Goal: Task Accomplishment & Management: Use online tool/utility

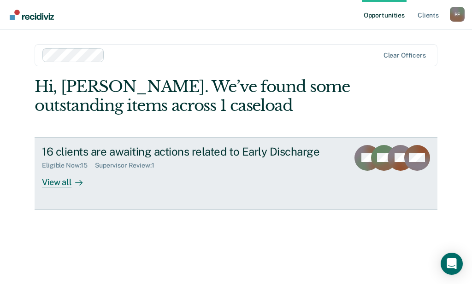
click at [61, 180] on div "View all" at bounding box center [68, 179] width 52 height 18
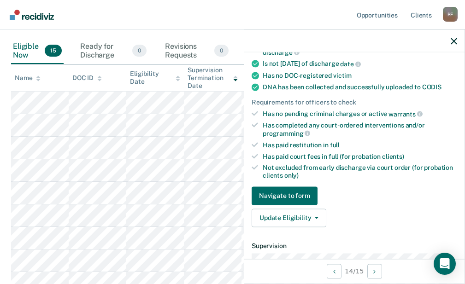
scroll to position [230, 0]
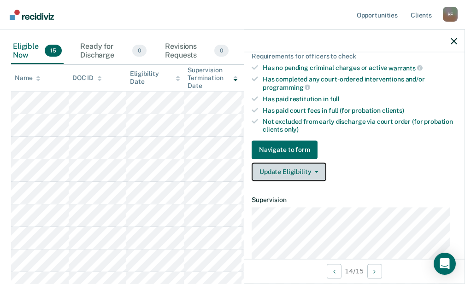
click at [285, 173] on button "Update Eligibility" at bounding box center [289, 172] width 75 height 18
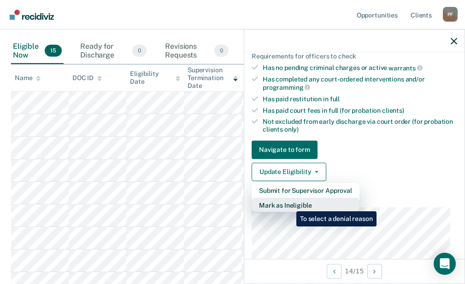
click at [289, 205] on button "Mark as Ineligible" at bounding box center [306, 205] width 108 height 15
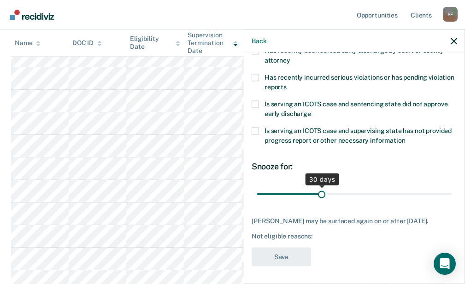
scroll to position [277, 0]
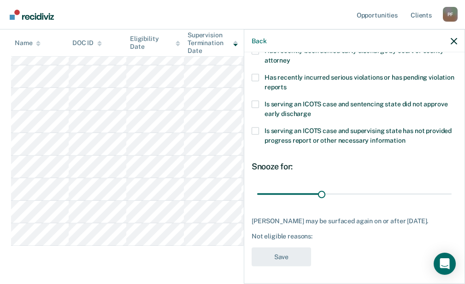
click at [257, 78] on span at bounding box center [255, 77] width 7 height 7
click at [287, 83] on input "Has recently incurred serious violations or has pending violation reports" at bounding box center [287, 83] width 0 height 0
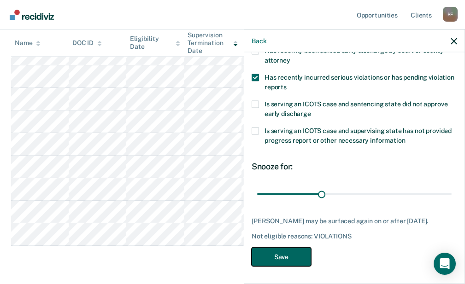
click at [299, 262] on button "Save" at bounding box center [281, 257] width 59 height 19
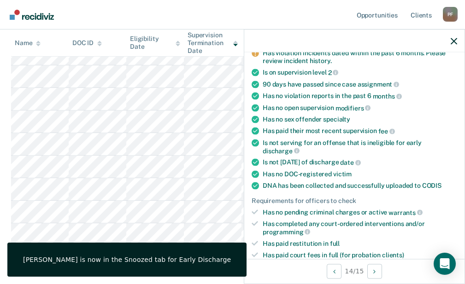
scroll to position [0, 0]
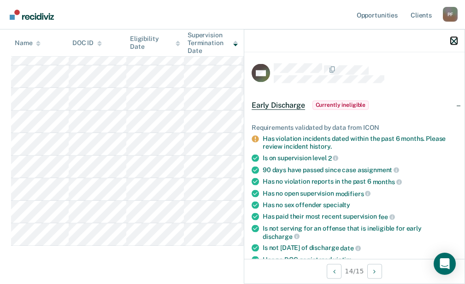
click at [454, 42] on icon "button" at bounding box center [454, 41] width 6 height 6
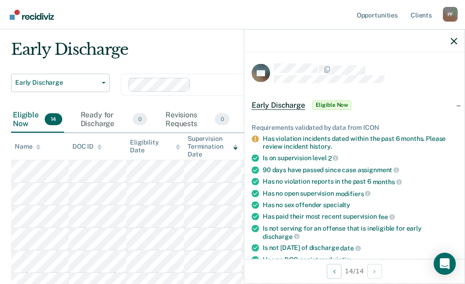
scroll to position [184, 0]
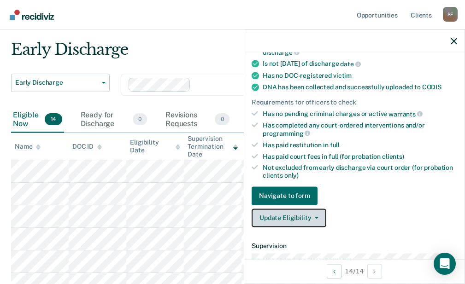
click at [311, 217] on span "button" at bounding box center [314, 218] width 7 height 2
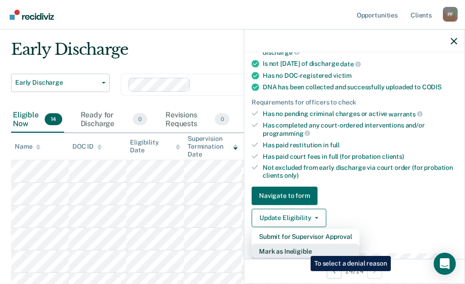
click at [304, 249] on button "Mark as Ineligible" at bounding box center [306, 251] width 108 height 15
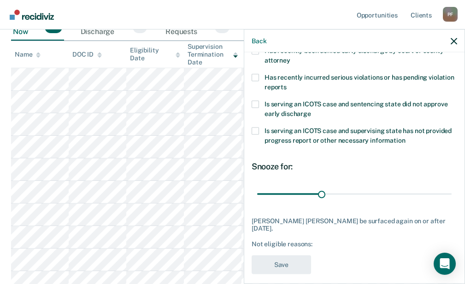
scroll to position [162, 0]
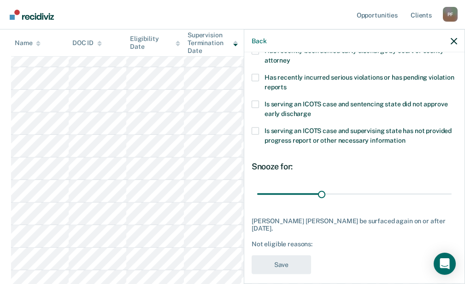
click at [263, 79] on label "Has recently incurred serious violations or has pending violation reports" at bounding box center [355, 83] width 206 height 19
click at [287, 83] on input "Has recently incurred serious violations or has pending violation reports" at bounding box center [287, 83] width 0 height 0
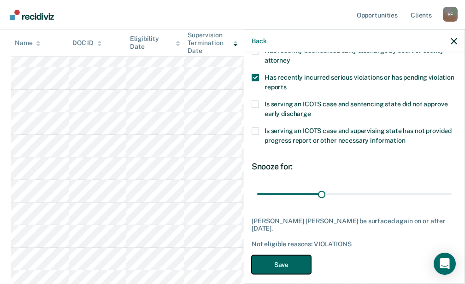
click at [287, 259] on button "Save" at bounding box center [281, 264] width 59 height 19
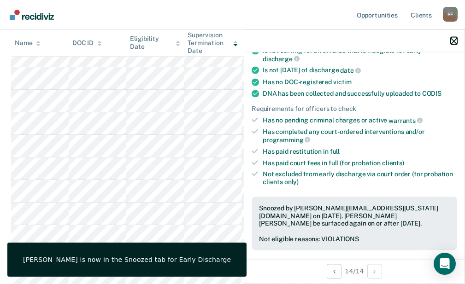
click at [454, 41] on icon "button" at bounding box center [454, 41] width 6 height 6
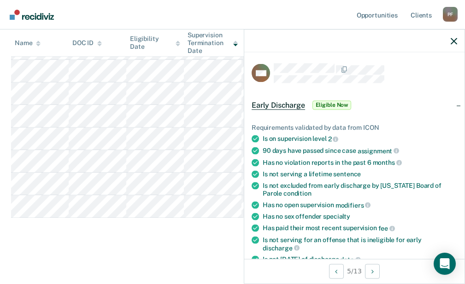
scroll to position [167, 0]
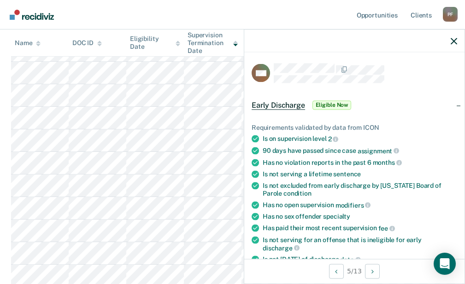
click at [457, 40] on div at bounding box center [354, 41] width 220 height 23
click at [453, 44] on icon "button" at bounding box center [454, 41] width 6 height 6
click at [451, 41] on icon "button" at bounding box center [454, 41] width 6 height 6
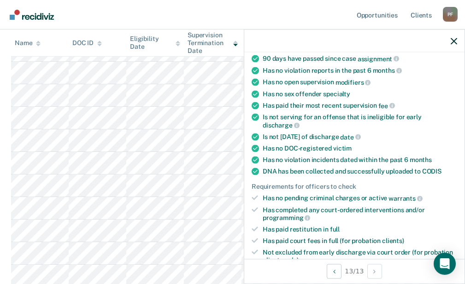
scroll to position [0, 0]
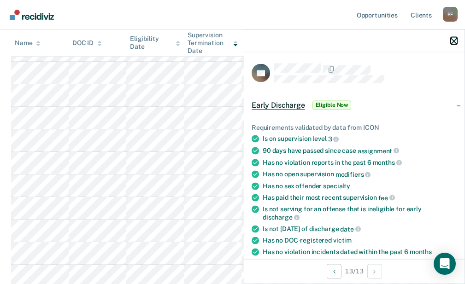
click at [453, 43] on icon "button" at bounding box center [454, 41] width 6 height 6
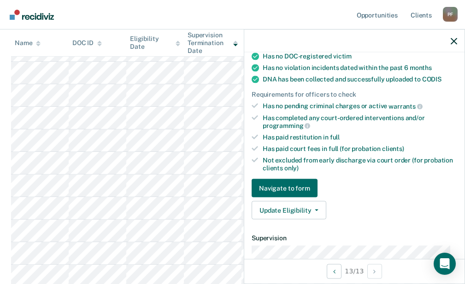
scroll to position [230, 0]
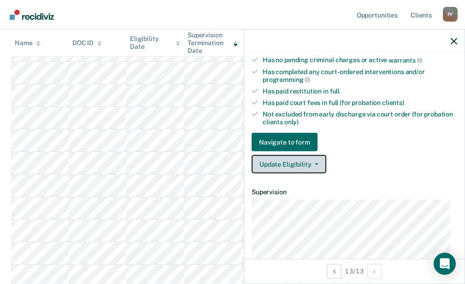
click at [311, 160] on button "Update Eligibility" at bounding box center [289, 164] width 75 height 18
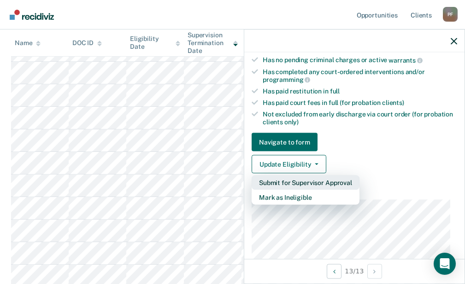
scroll to position [184, 0]
